Goal: Check status: Check status

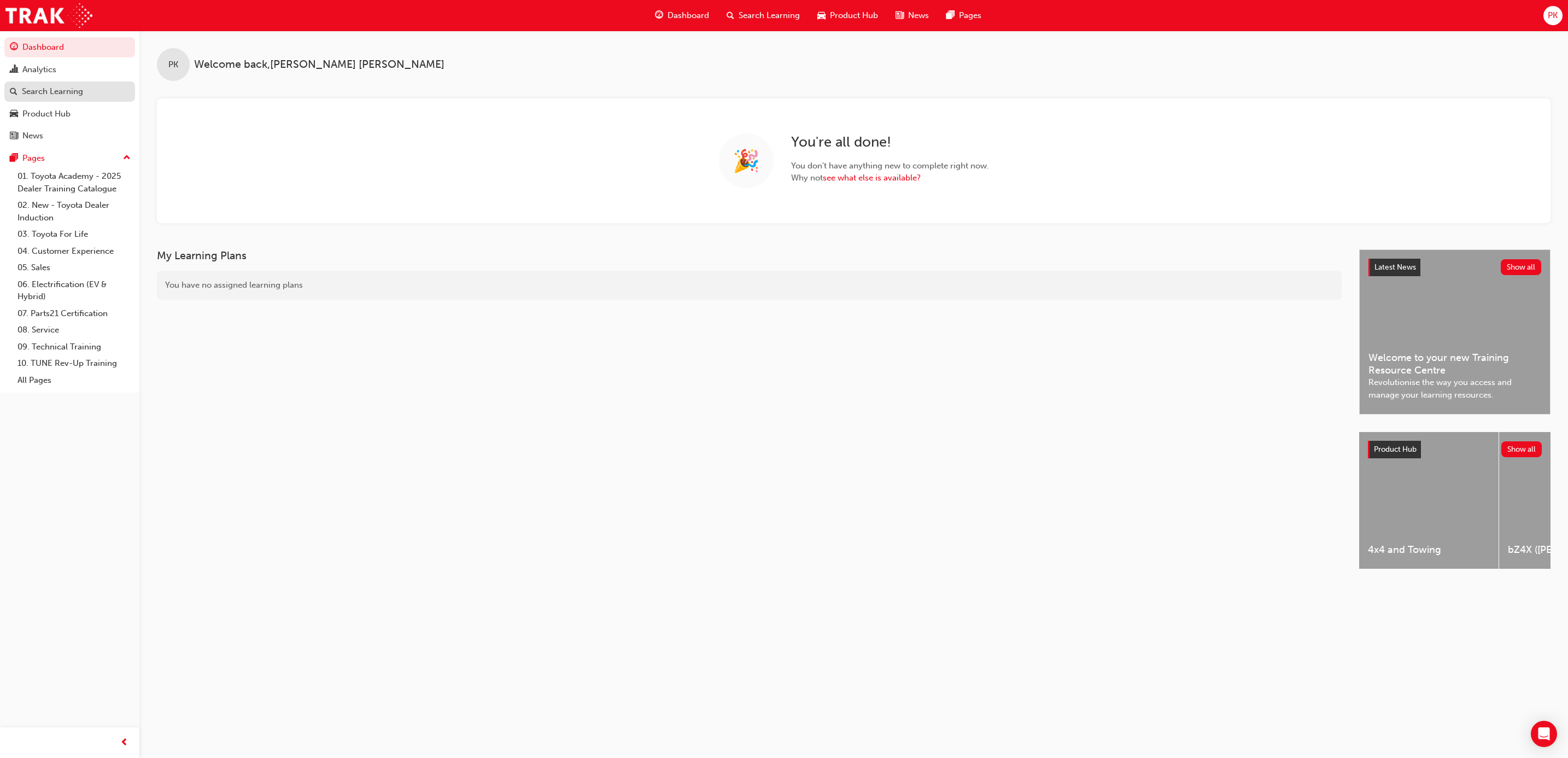
click at [58, 96] on div "Search Learning" at bounding box center [53, 91] width 61 height 12
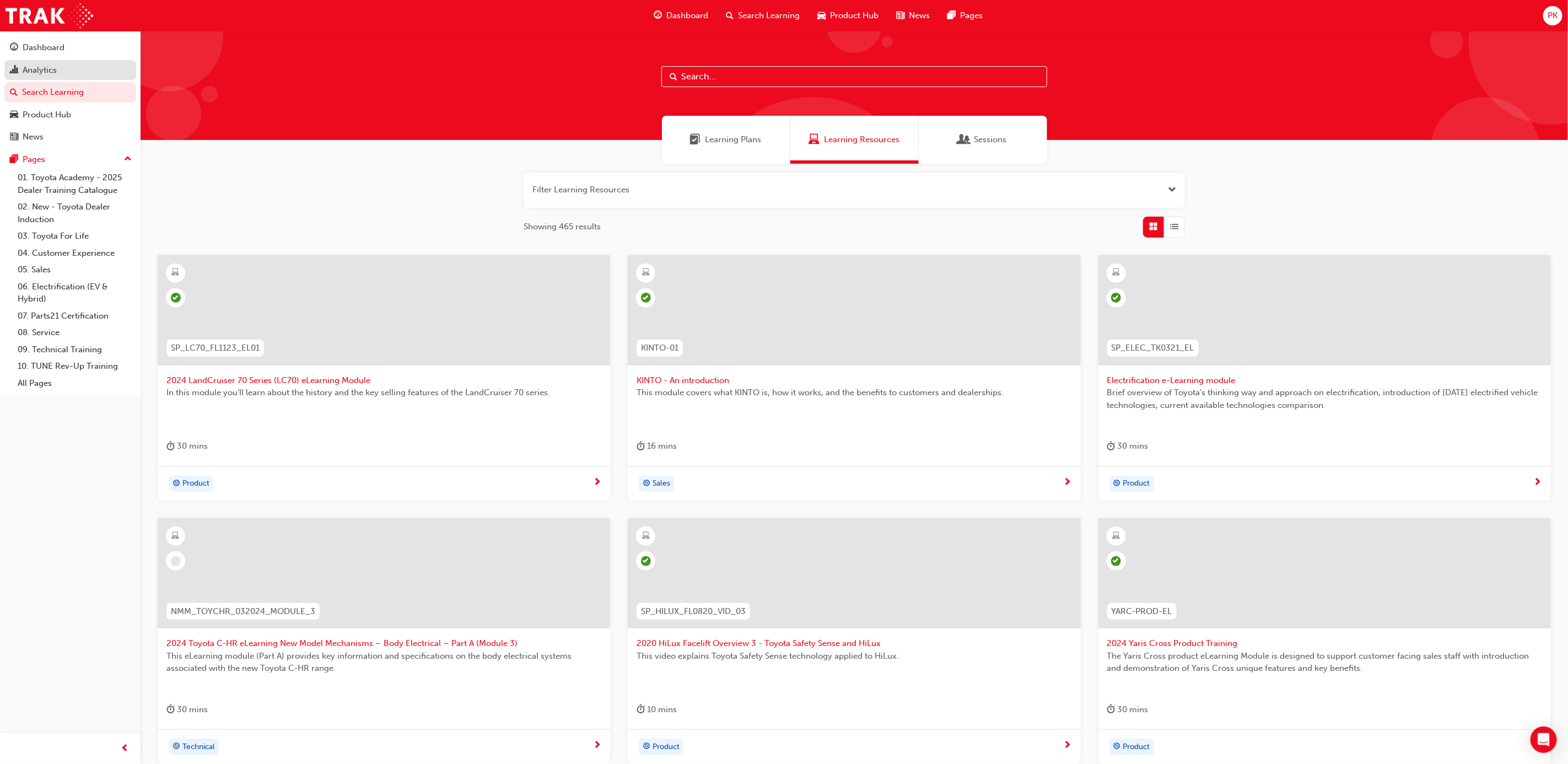
click at [53, 67] on div "Analytics" at bounding box center [40, 70] width 34 height 12
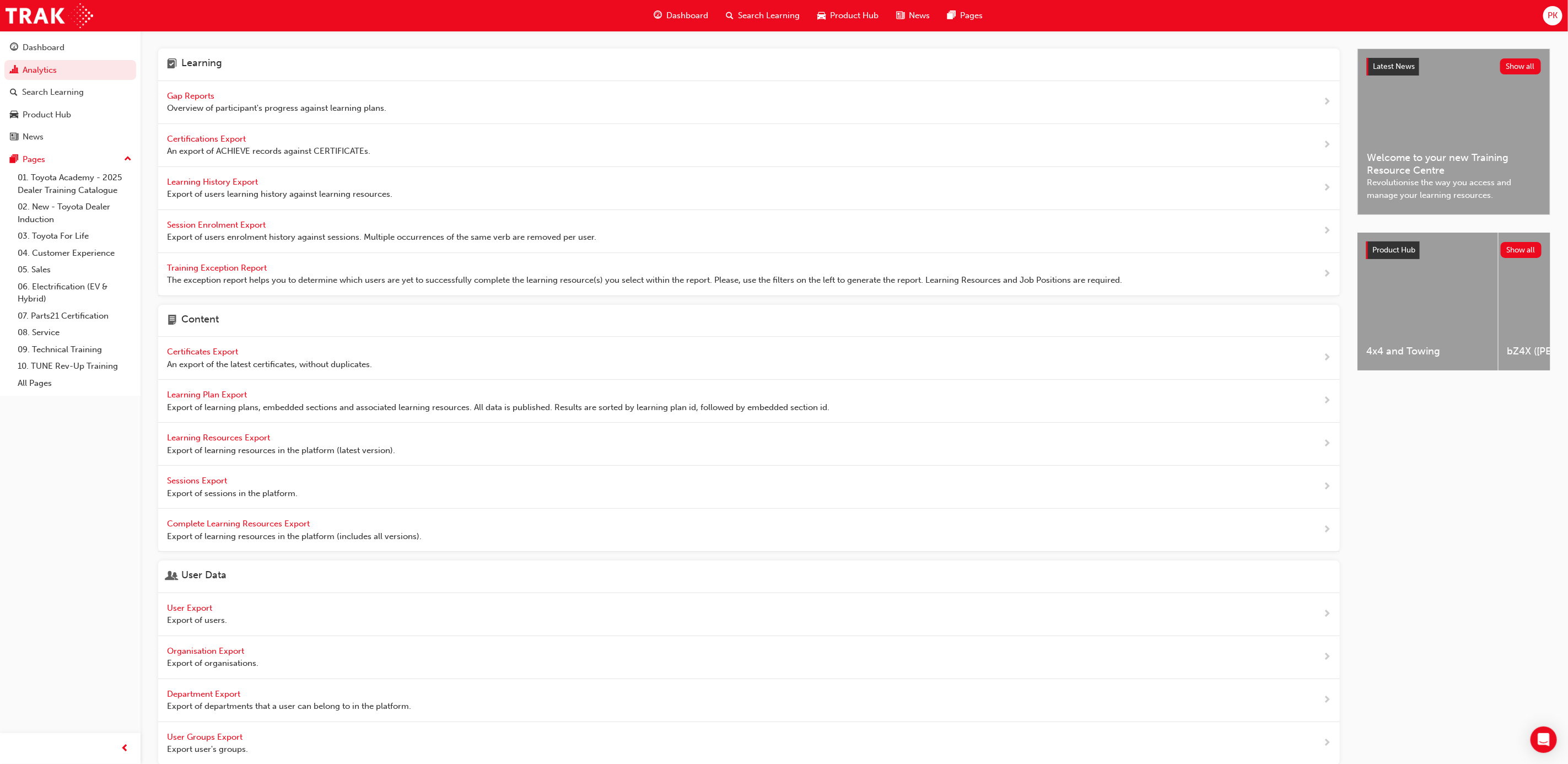
click at [202, 97] on span "Gap Reports" at bounding box center [192, 95] width 50 height 10
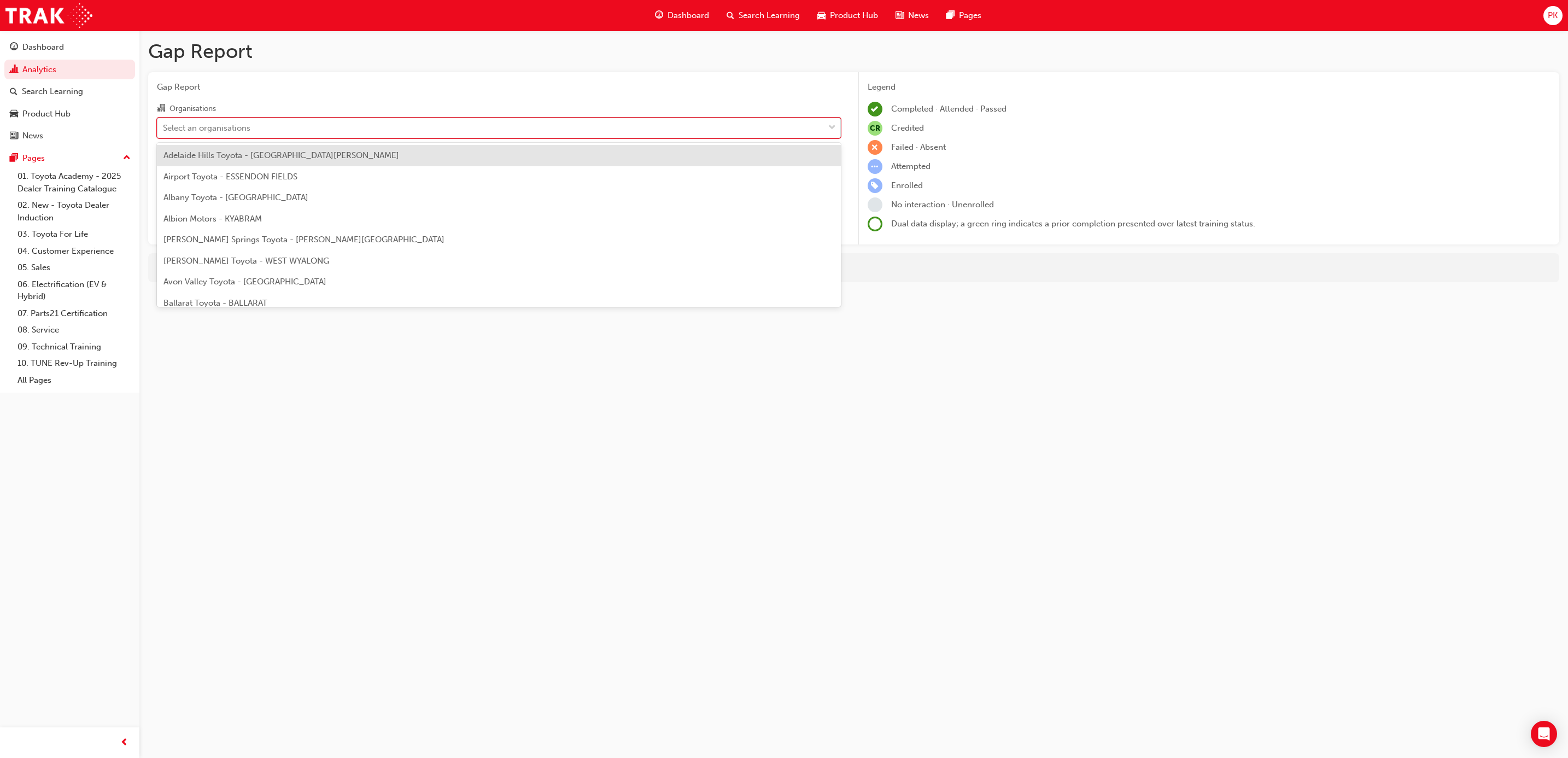
click at [248, 124] on div "Select an organisations" at bounding box center [206, 127] width 88 height 12
click at [164, 124] on input "Organisations option Adelaide Hills Toyota - [GEOGRAPHIC_DATA][PERSON_NAME] foc…" at bounding box center [163, 127] width 1 height 9
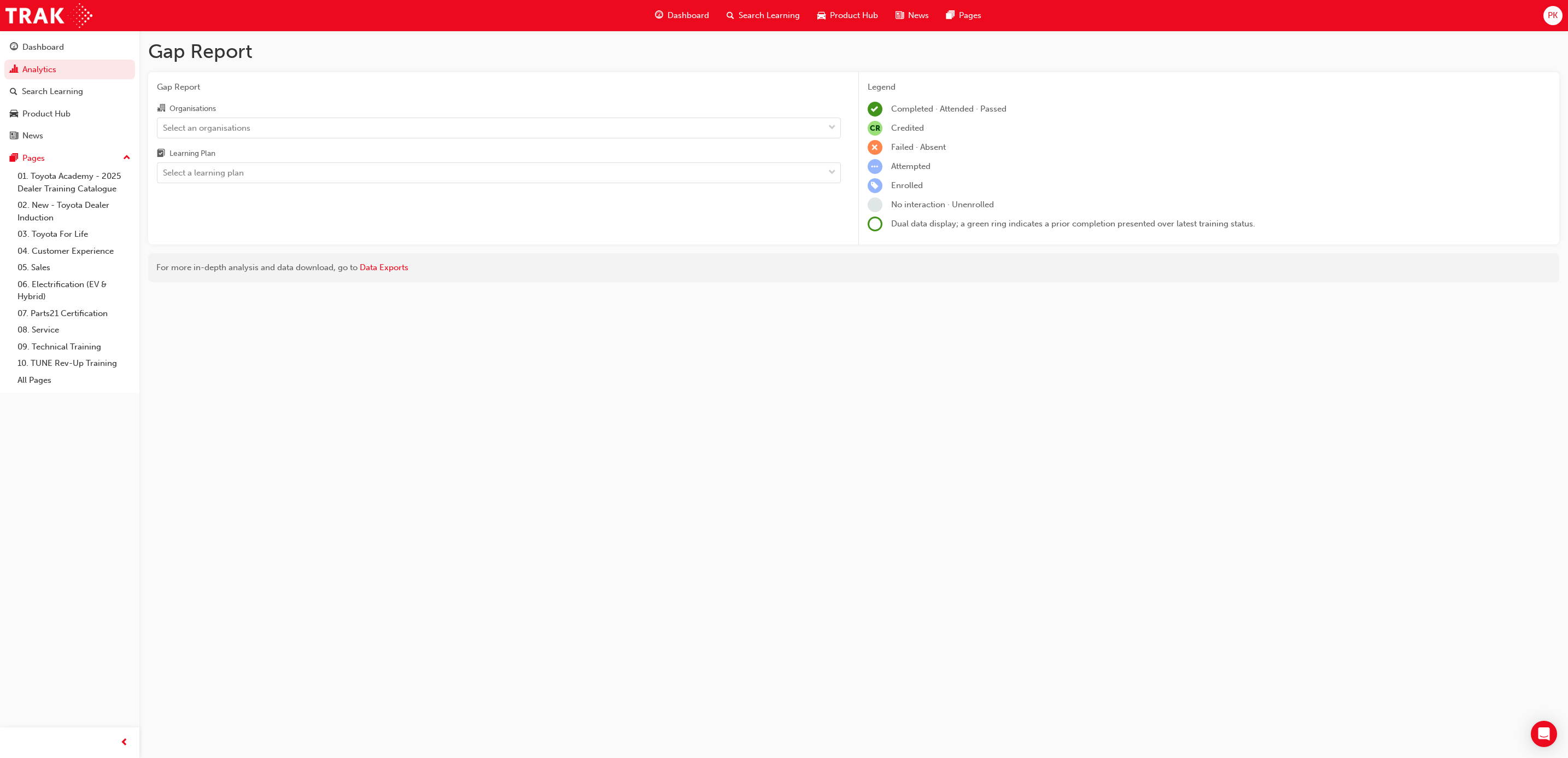
click at [317, 99] on div "Gap Report Organisations Select an organisations Learning Plan Select a learnin…" at bounding box center [499, 158] width 701 height 173
click at [210, 174] on div "Select a learning plan" at bounding box center [203, 172] width 81 height 12
click at [164, 174] on input "Learning Plan Select a learning plan" at bounding box center [163, 172] width 1 height 9
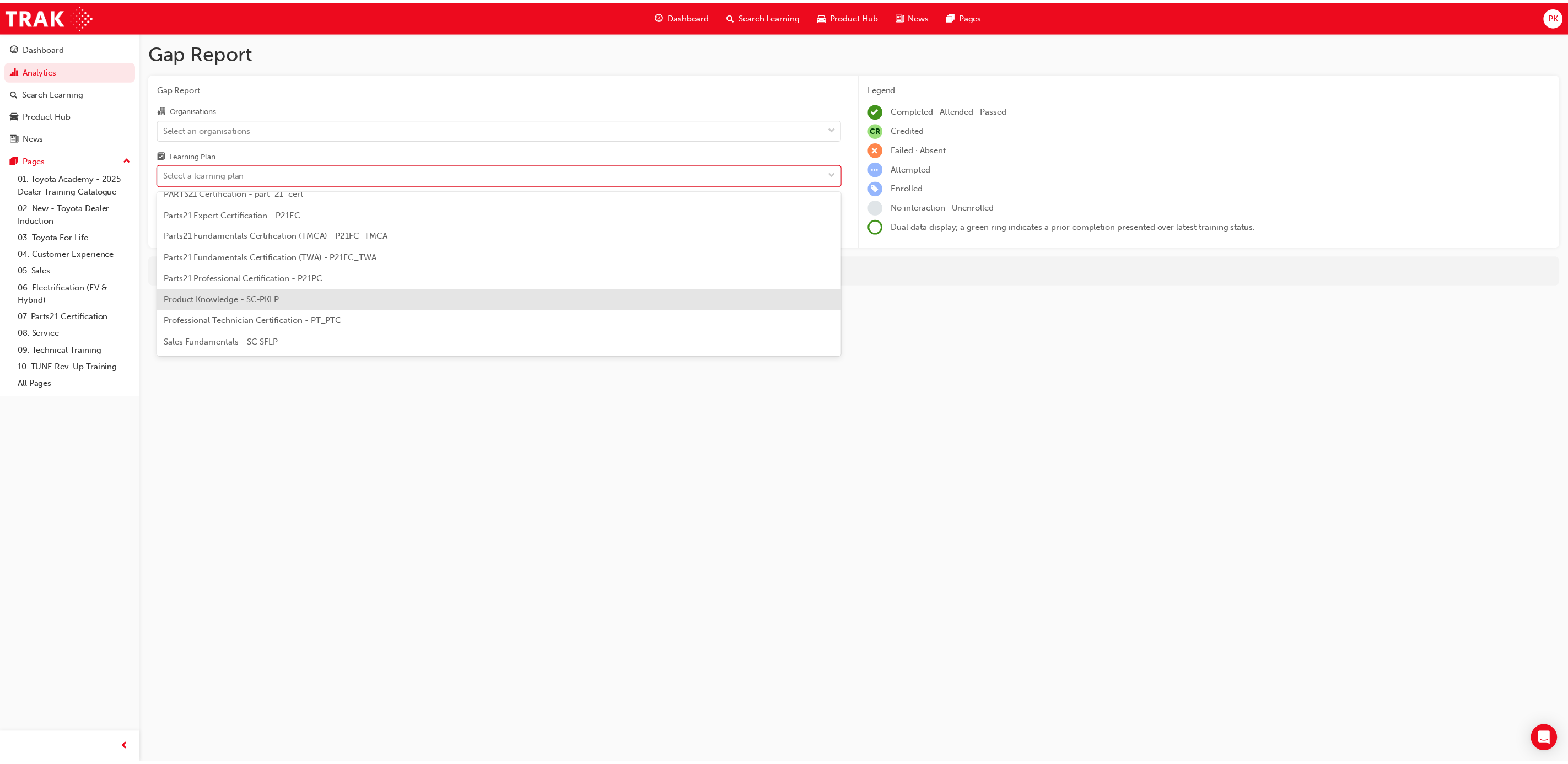
scroll to position [496, 0]
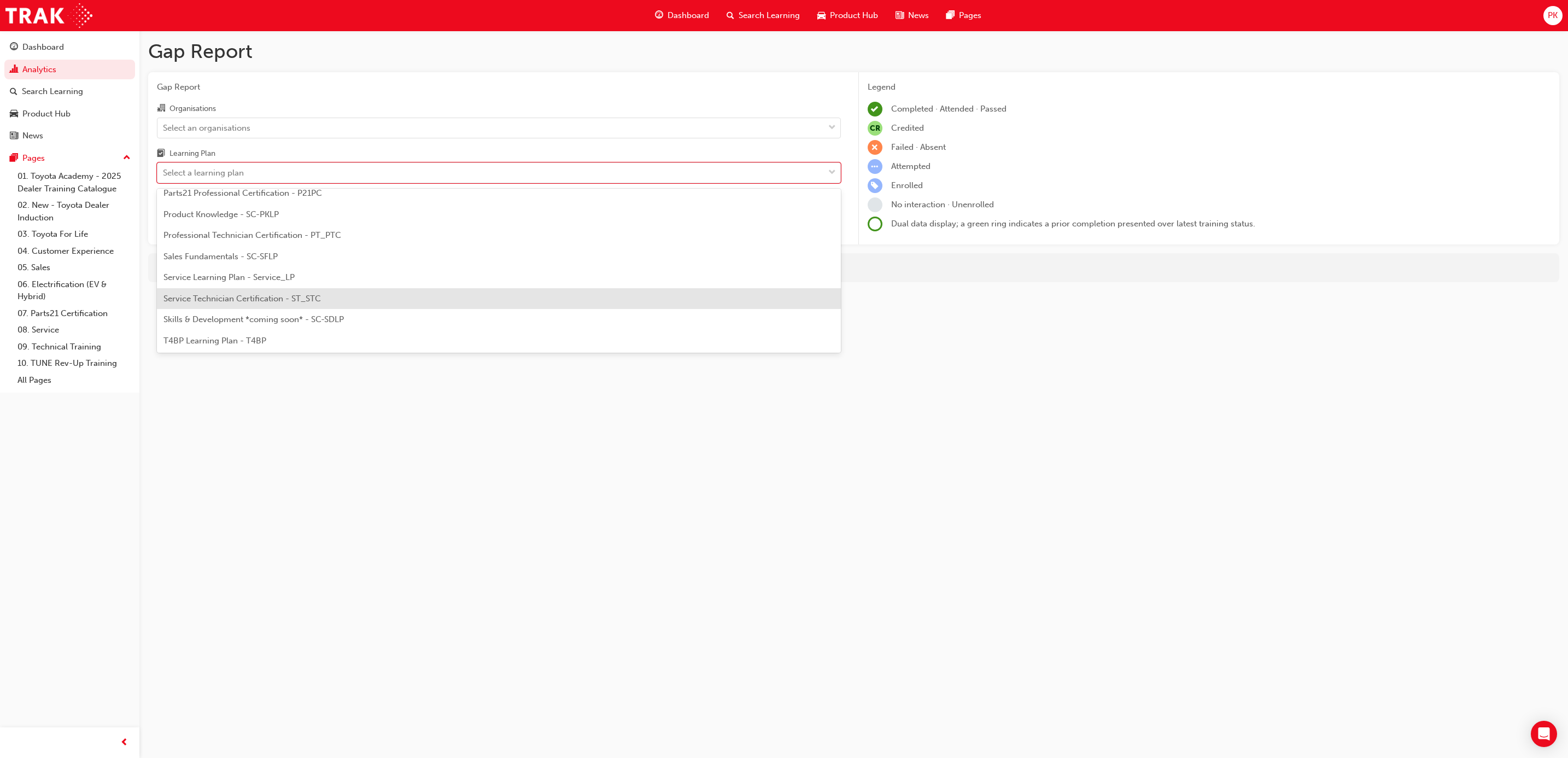
click at [240, 302] on span "Service Technician Certification - ST_STC" at bounding box center [242, 298] width 158 height 10
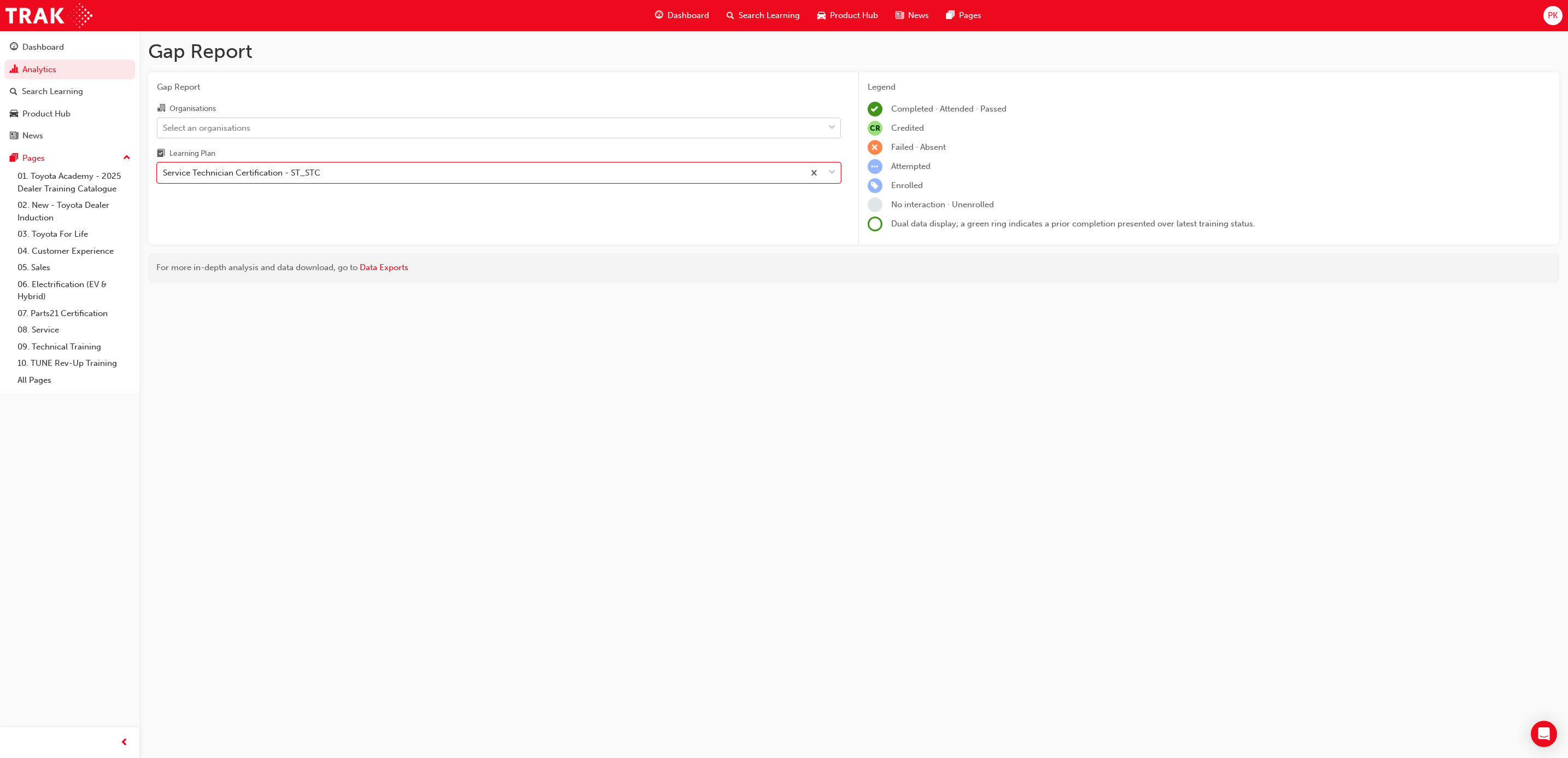
click at [250, 126] on div "Select an organisations" at bounding box center [206, 127] width 88 height 12
click at [164, 126] on input "Organisations Select an organisations" at bounding box center [163, 127] width 1 height 9
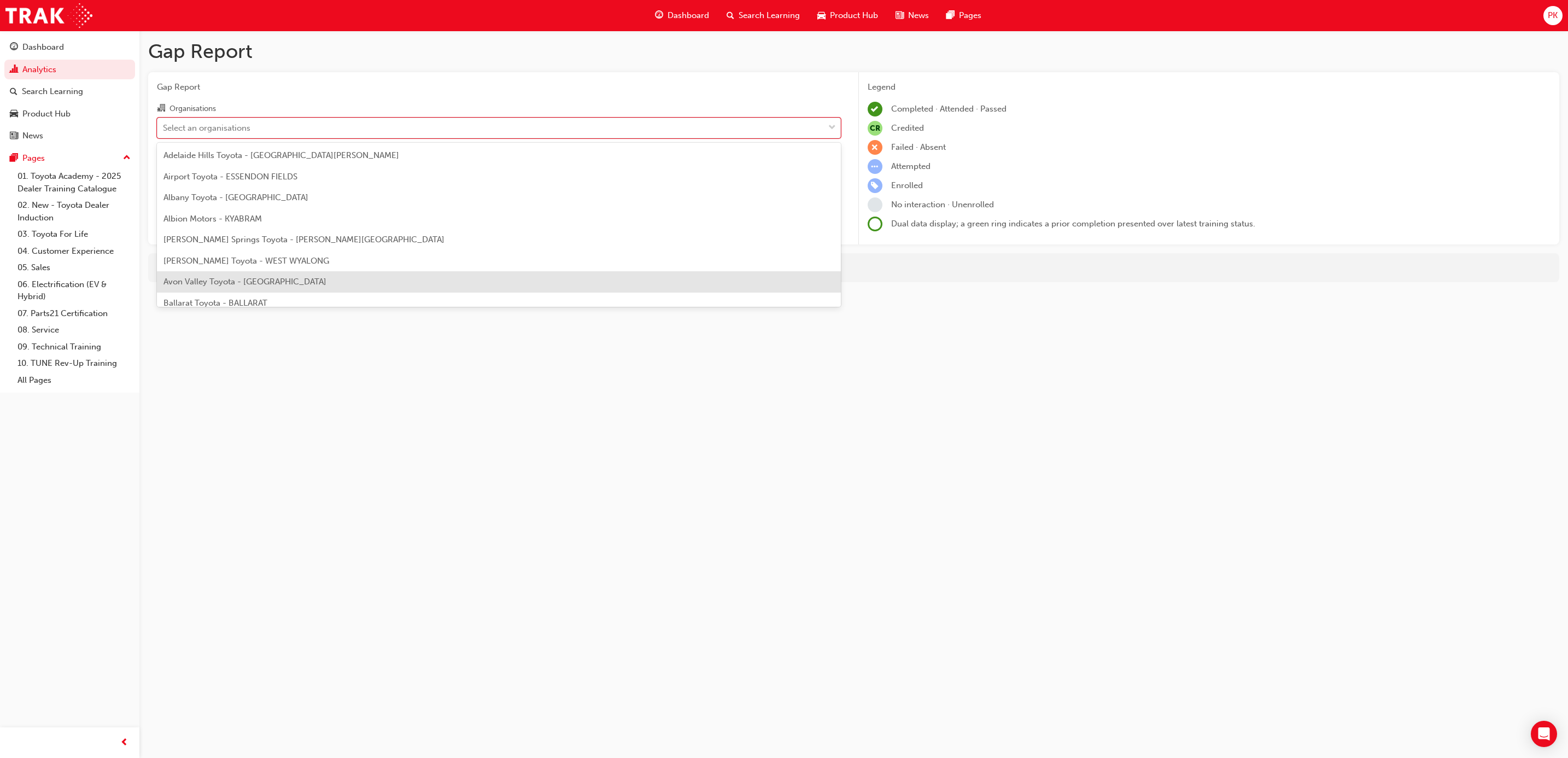
click at [380, 407] on div "Gap Report Gap Report Organisations option Avon Valley Toyota - NORTHAM focused…" at bounding box center [784, 379] width 1568 height 758
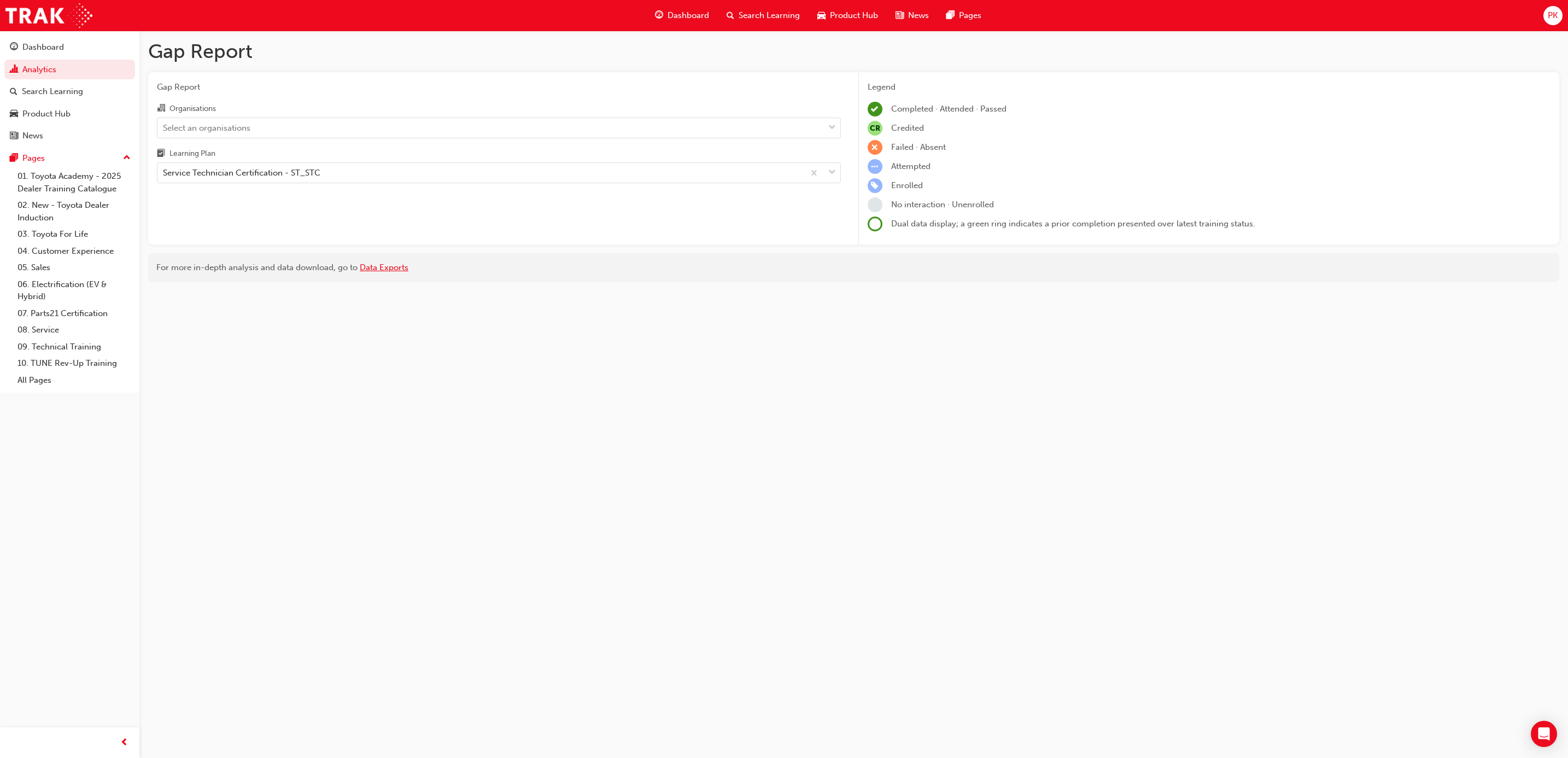
click at [397, 266] on link "Data Exports" at bounding box center [384, 267] width 49 height 10
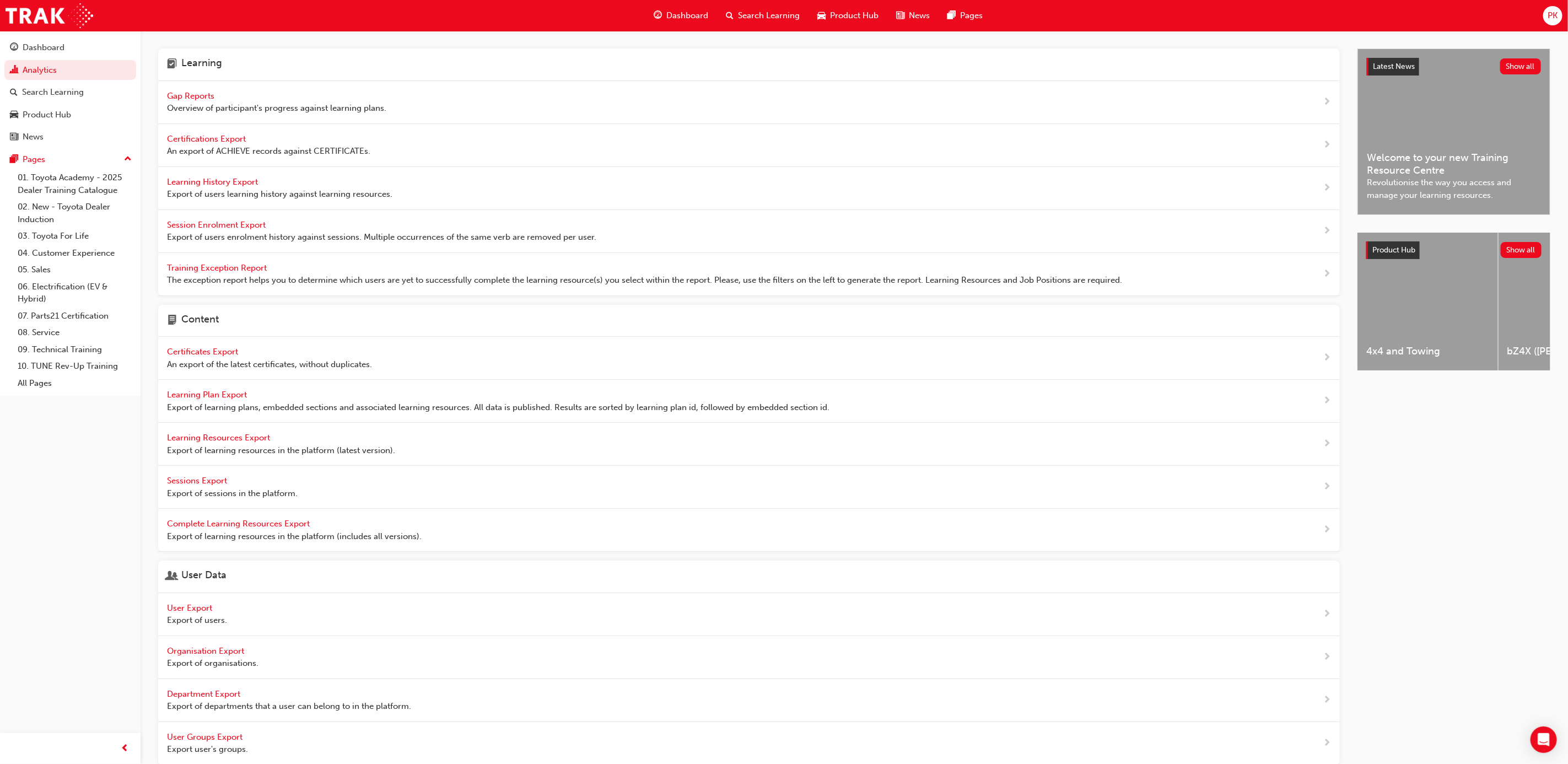
click at [1261, 610] on div "Latest News Show all Welcome to your new Training Resource Centre Revolutionise…" at bounding box center [1454, 411] width 193 height 725
click at [194, 96] on span "Gap Reports" at bounding box center [192, 95] width 50 height 10
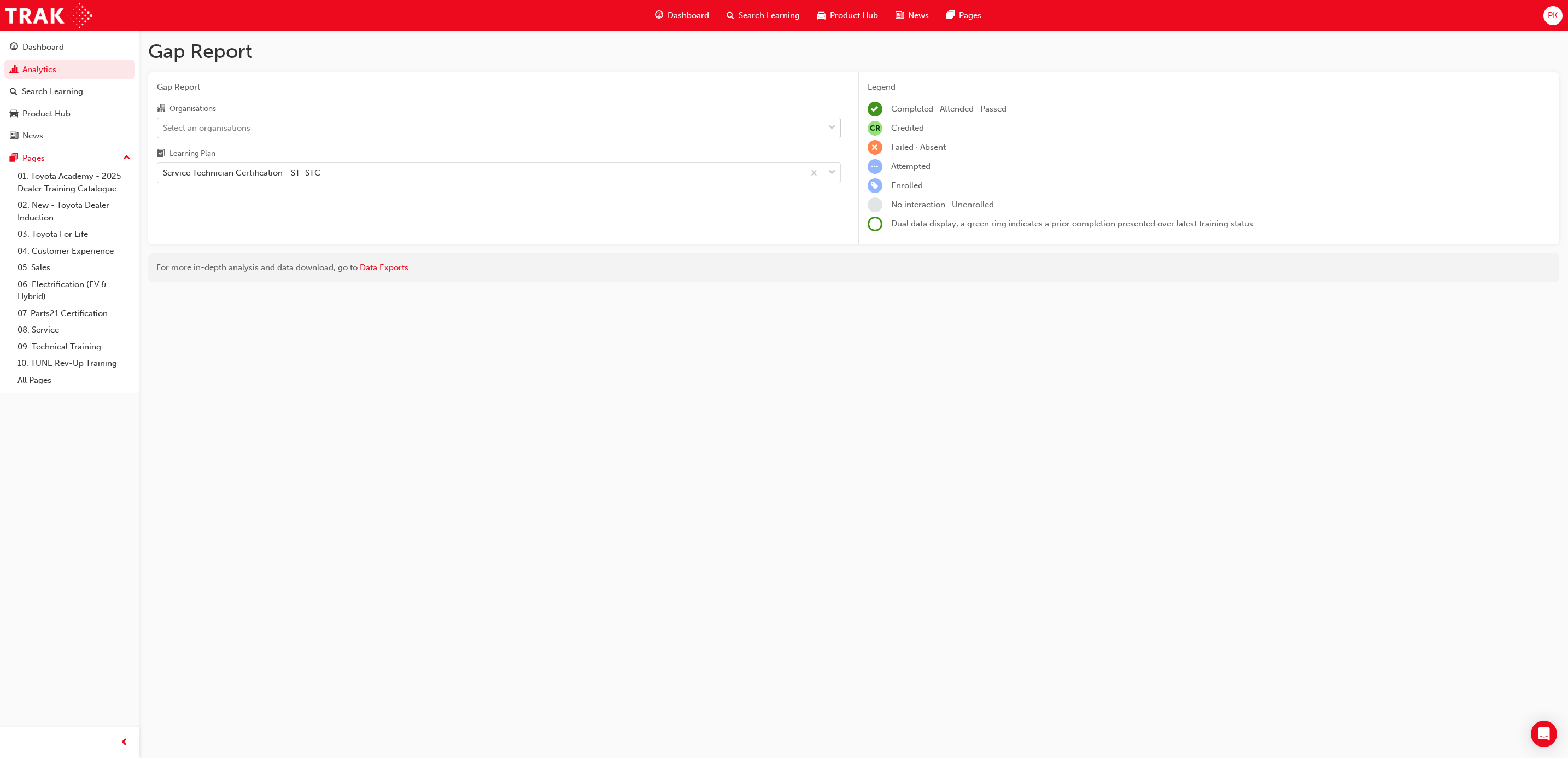
click at [217, 130] on div "Select an organisations" at bounding box center [206, 127] width 88 height 12
click at [164, 130] on input "Organisations Select an organisations" at bounding box center [163, 127] width 1 height 9
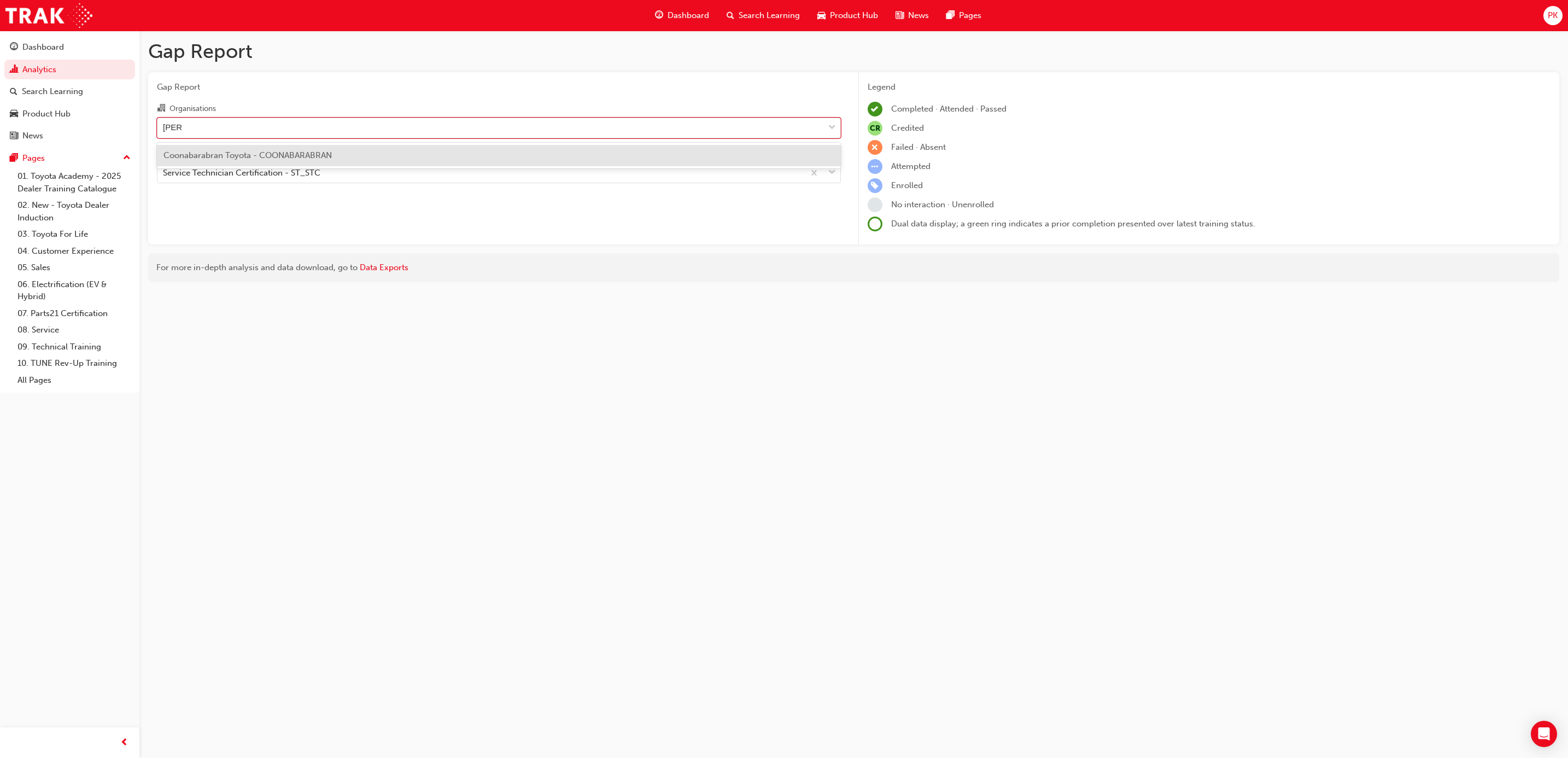
type input "coona"
click at [226, 154] on span "Coonabarabran Toyota - COONABARABRAN" at bounding box center [248, 155] width 169 height 10
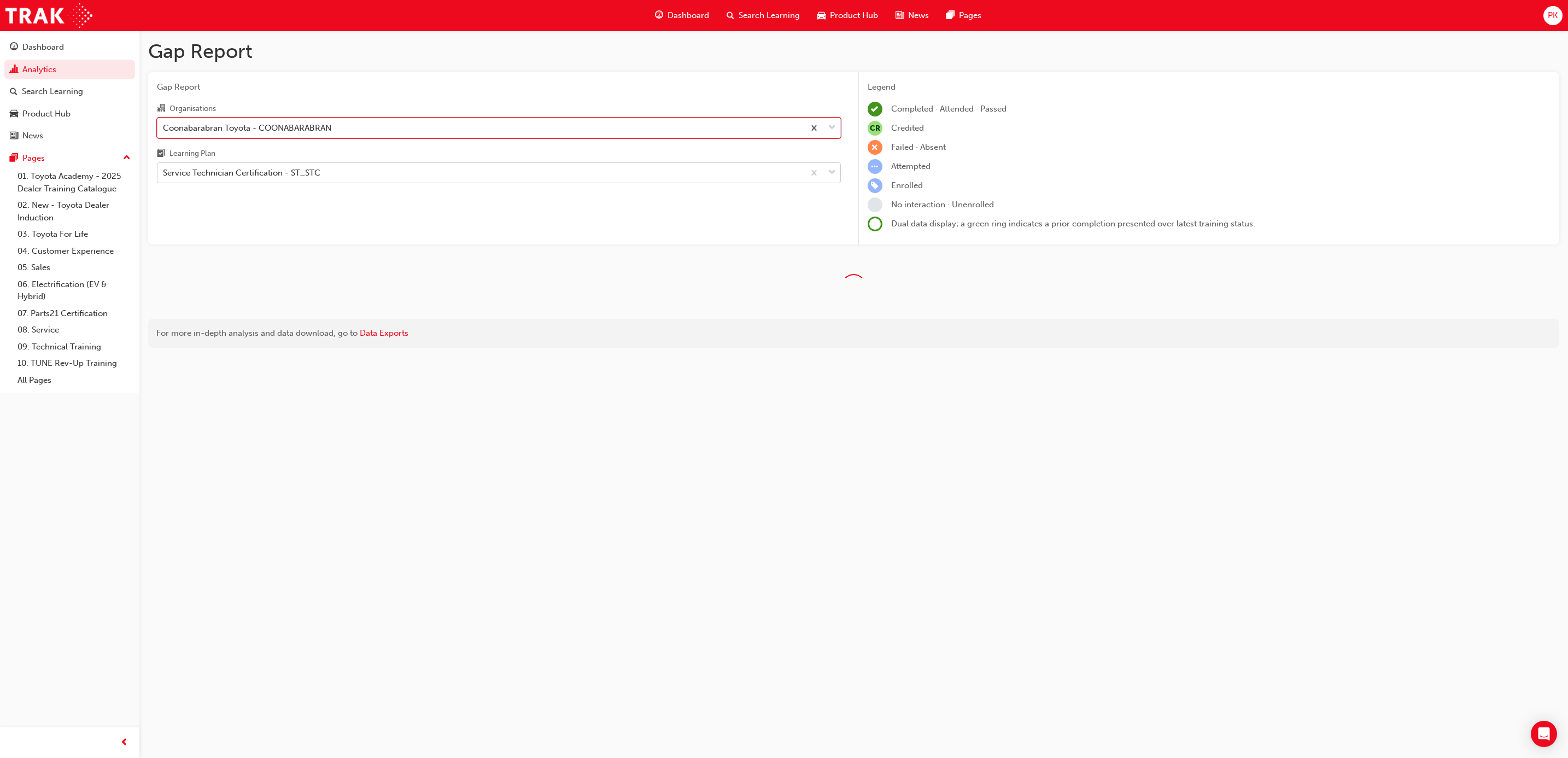
click at [335, 174] on div "Service Technician Certification - ST_STC" at bounding box center [481, 173] width 647 height 19
click at [164, 174] on input "Learning Plan Service Technician Certification - ST_STC" at bounding box center [163, 172] width 1 height 9
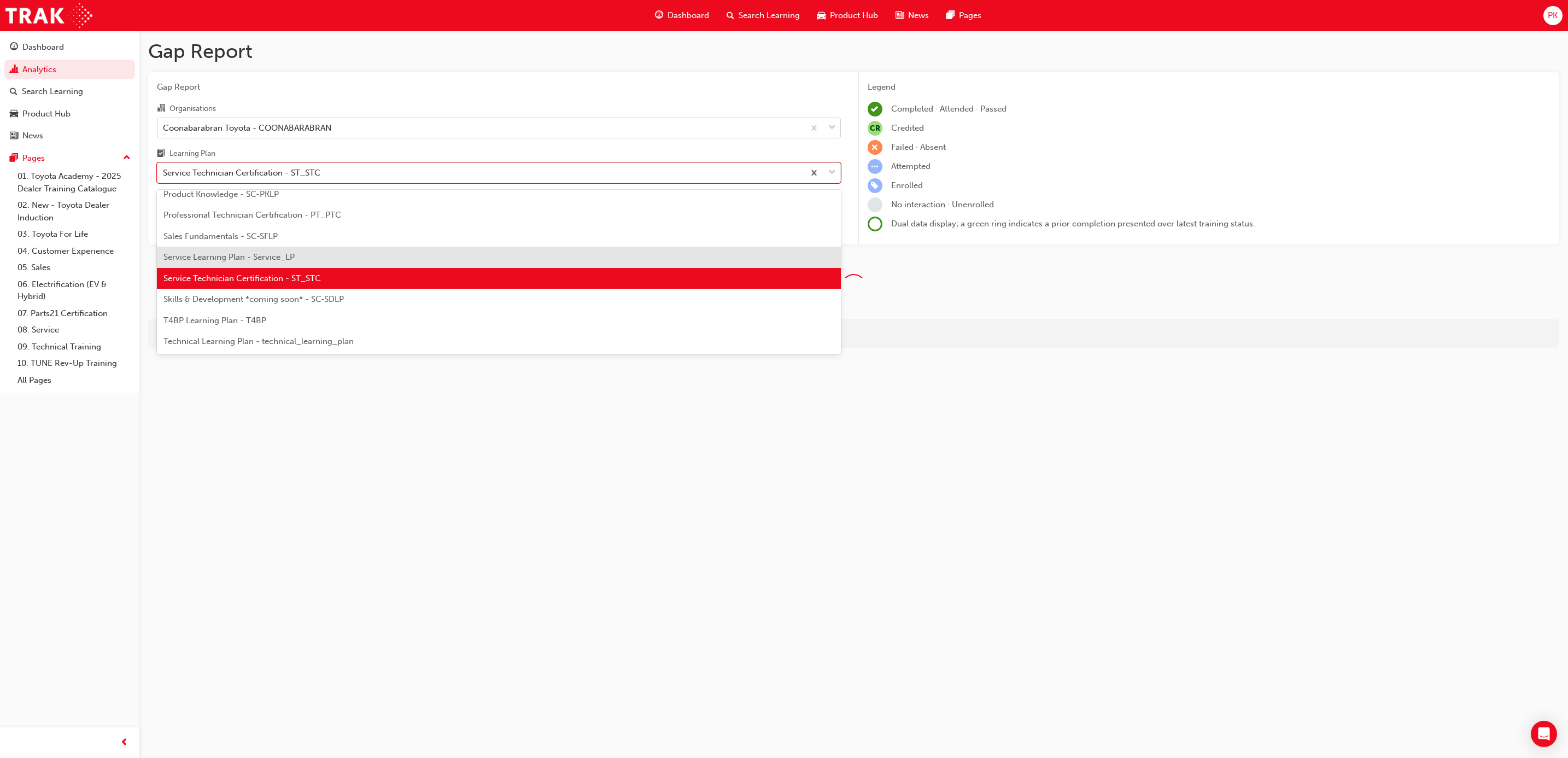
scroll to position [537, 0]
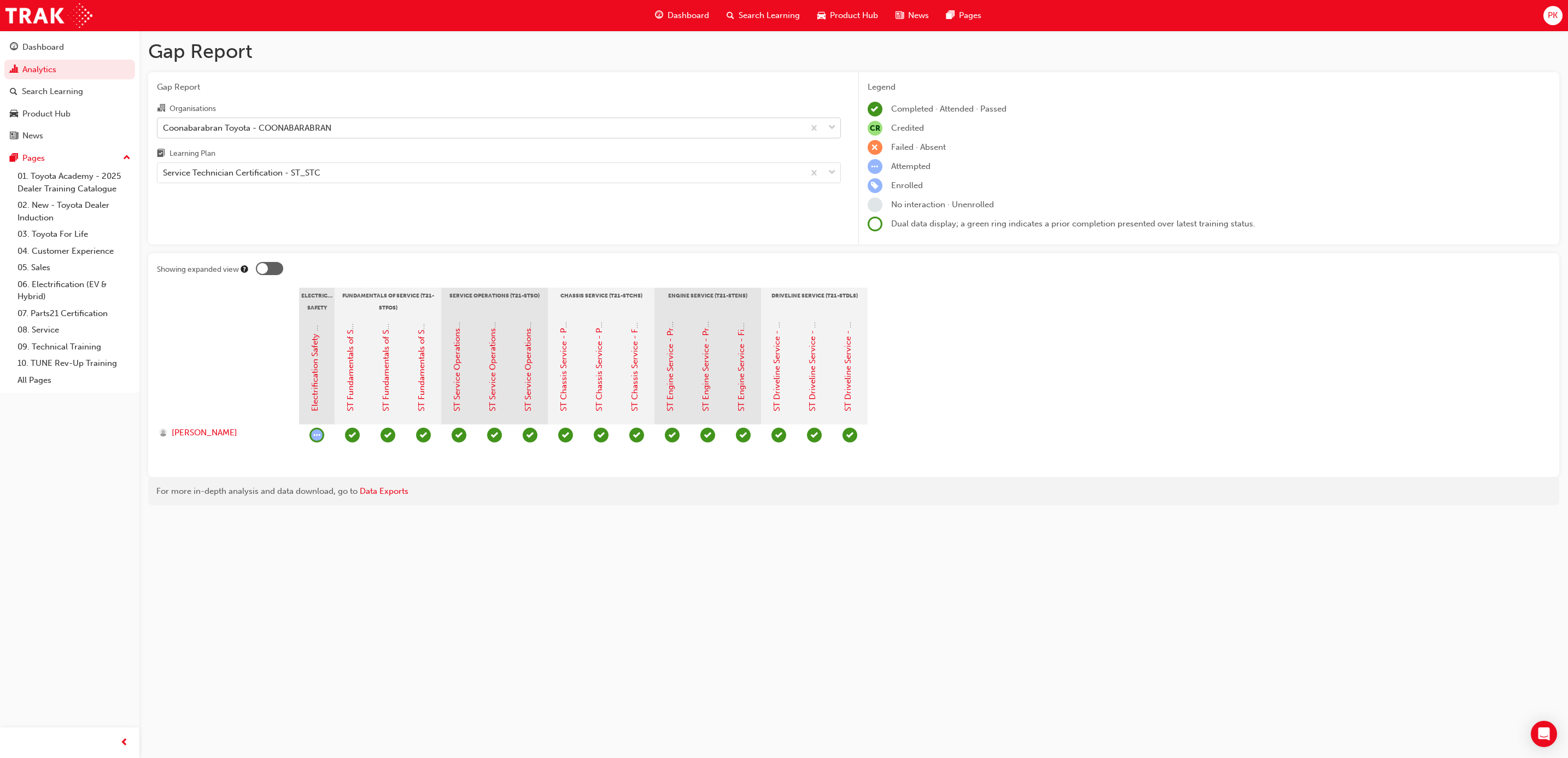
click at [512, 619] on div "Gap Report Gap Report Organisations Coonabarabran Toyota - COONABARABRAN Learni…" at bounding box center [784, 379] width 1568 height 758
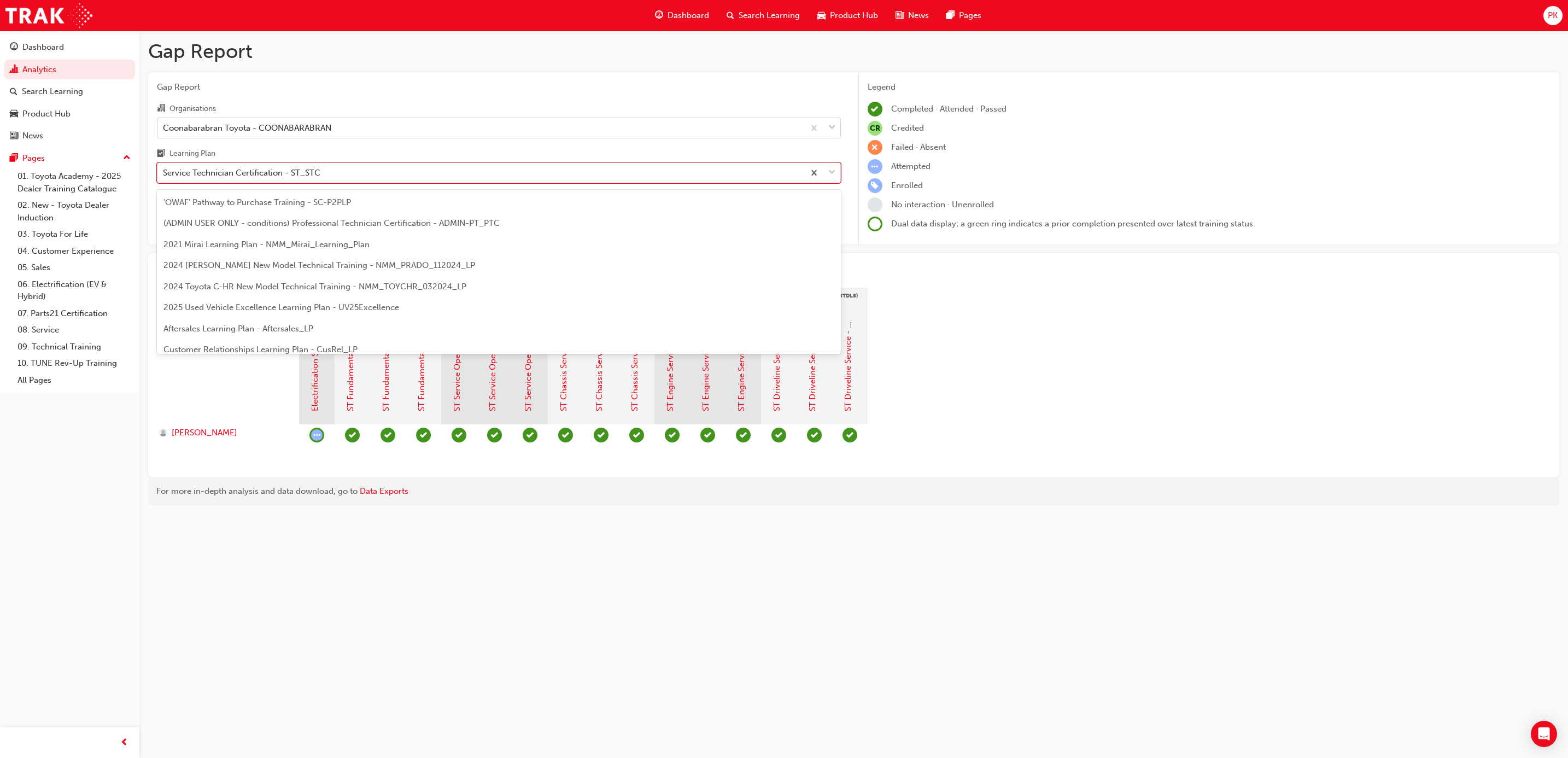
click at [344, 179] on div "Service Technician Certification - ST_STC" at bounding box center [481, 173] width 647 height 19
click at [164, 177] on input "Learning Plan option Service Technician Certification - ST_STC focused, 29 of 3…" at bounding box center [163, 172] width 1 height 9
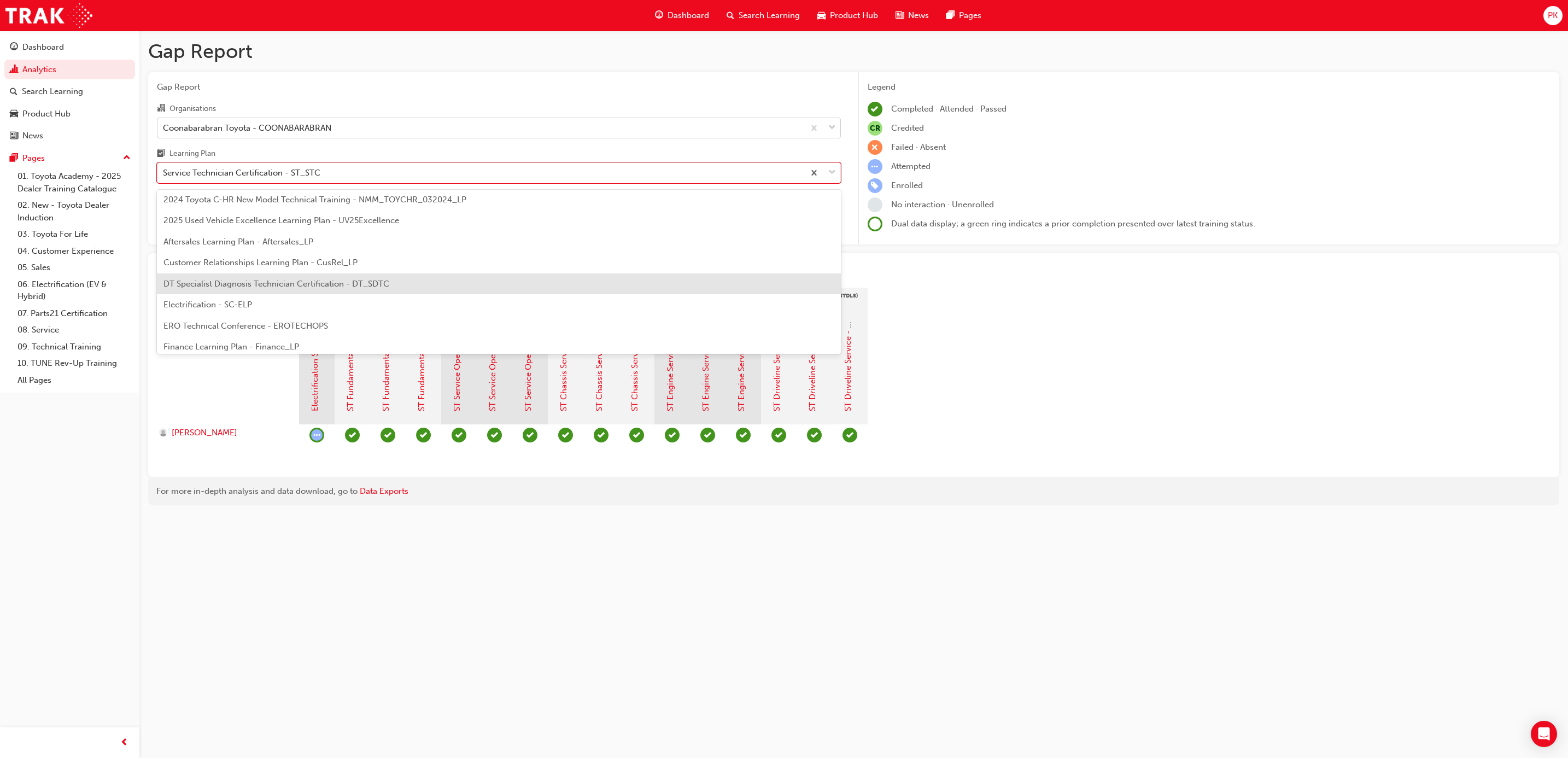
click at [292, 286] on span "DT Specialist Diagnosis Technician Certification - DT_SDTC" at bounding box center [276, 283] width 226 height 10
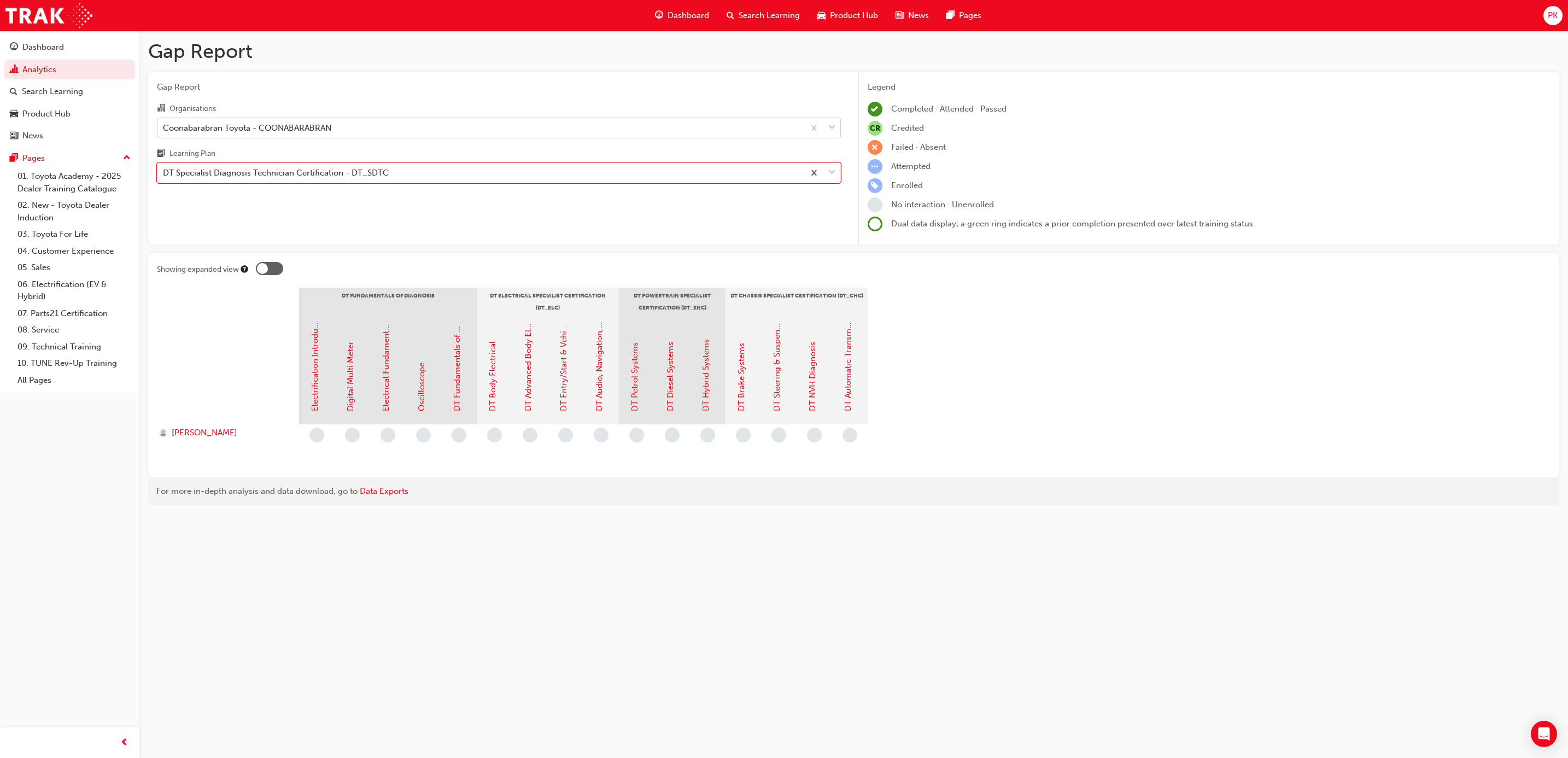
click at [496, 435] on span "learningRecordVerb_NONE-icon" at bounding box center [495, 435] width 15 height 15
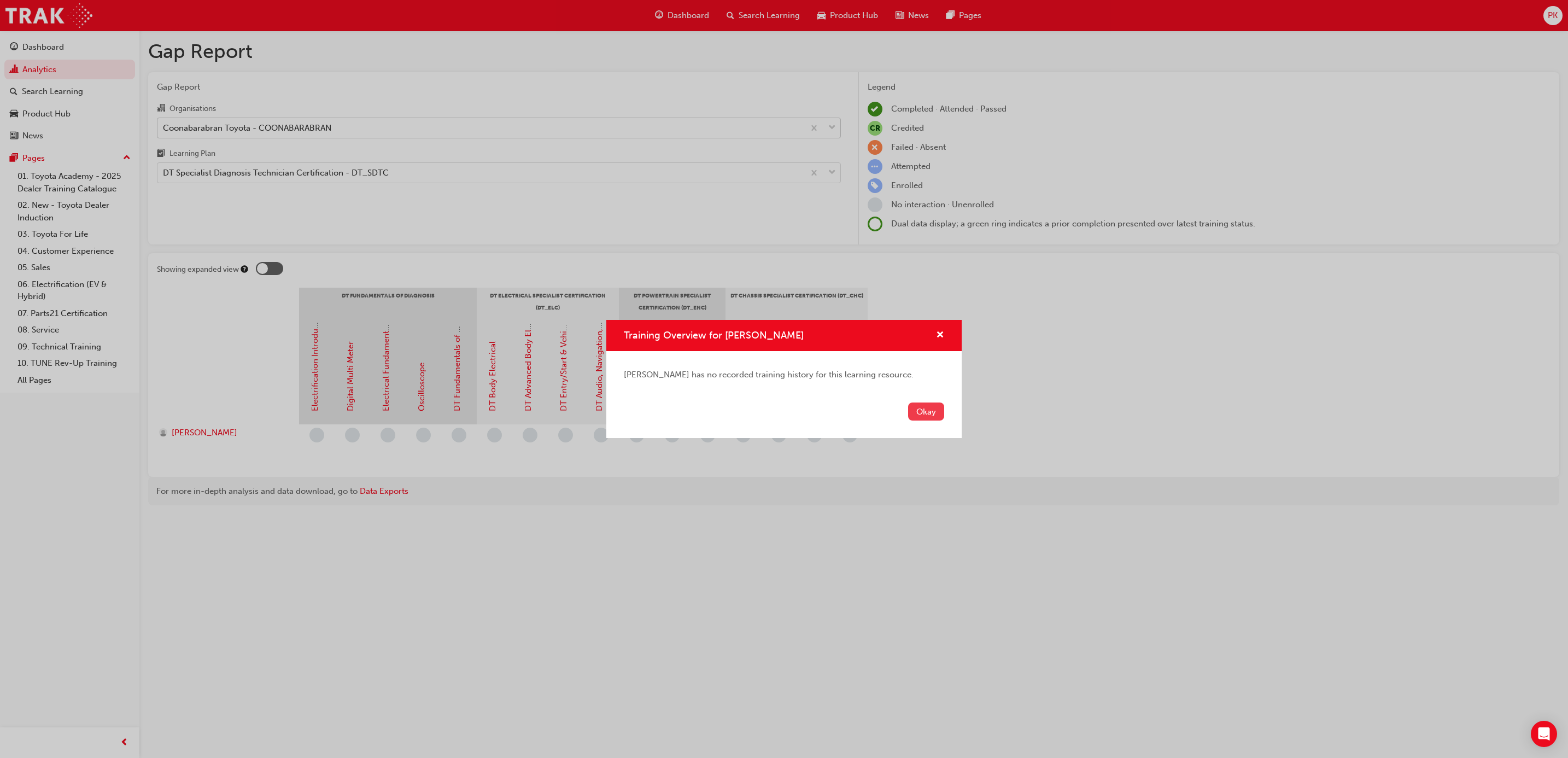
click at [924, 412] on button "Okay" at bounding box center [926, 412] width 36 height 18
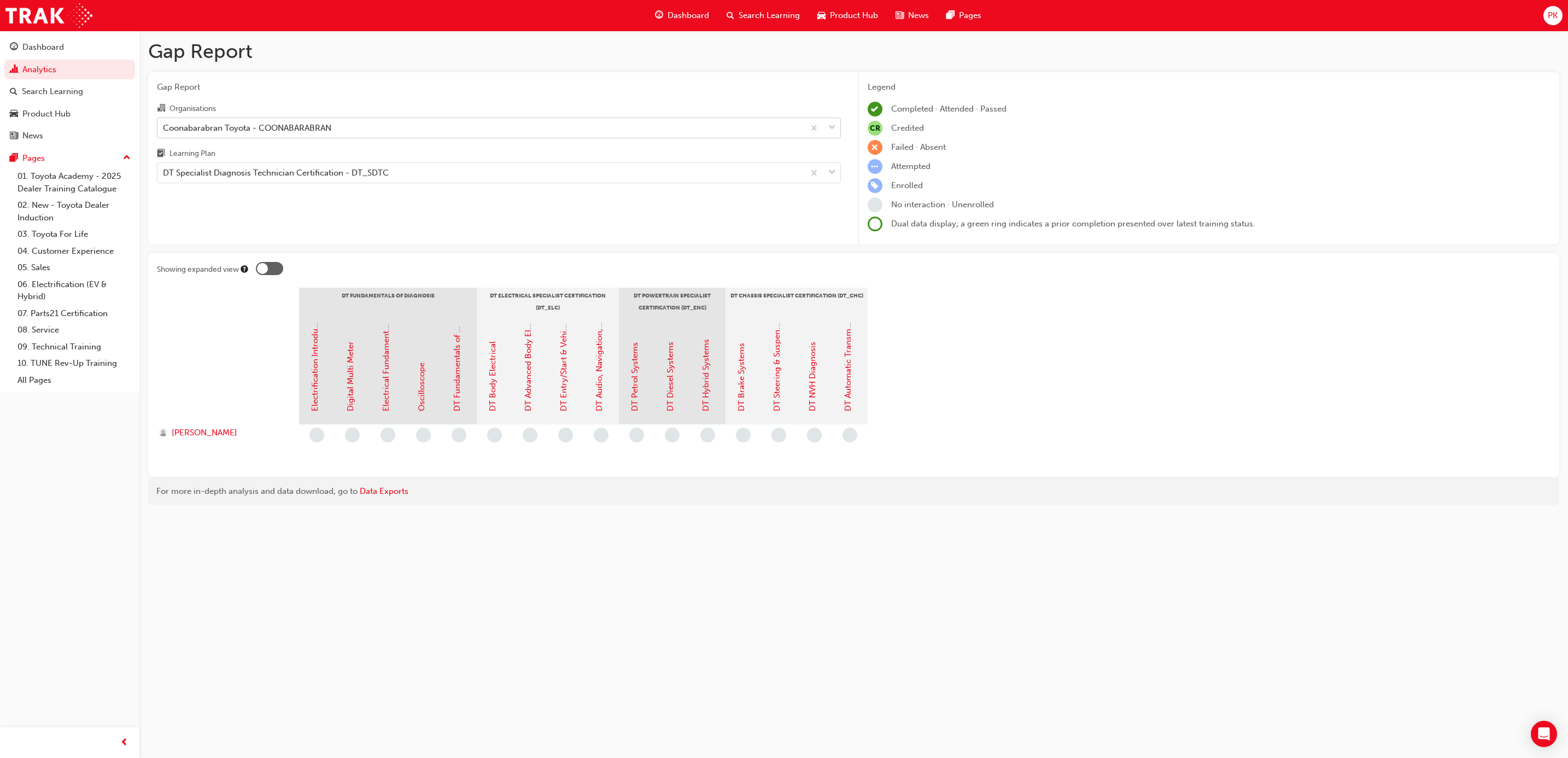
click at [605, 579] on div "Gap Report Gap Report Organisations Coonabarabran Toyota - COONABARABRAN Learni…" at bounding box center [784, 379] width 1568 height 758
click at [302, 206] on div "Gap Report Organisations Coonabarabran Toyota - COONABARABRAN Learning Plan DT …" at bounding box center [499, 158] width 701 height 173
click at [276, 86] on span "Gap Report" at bounding box center [498, 87] width 684 height 12
click at [814, 582] on div "Gap Report Gap Report Organisations Coonabarabran Toyota - COONABARABRAN Learni…" at bounding box center [784, 379] width 1568 height 758
